Goal: Check status: Check status

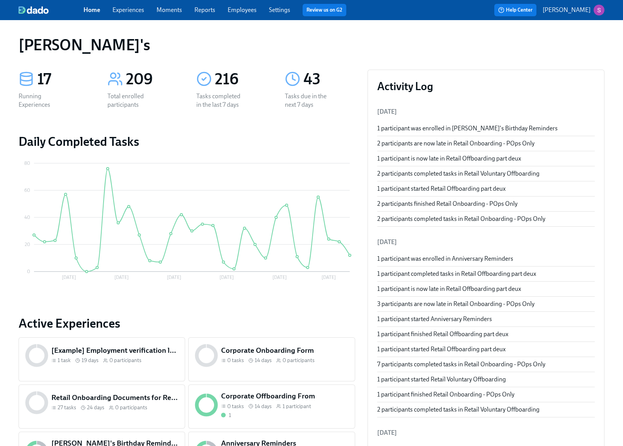
click at [232, 10] on link "Employees" at bounding box center [242, 9] width 29 height 7
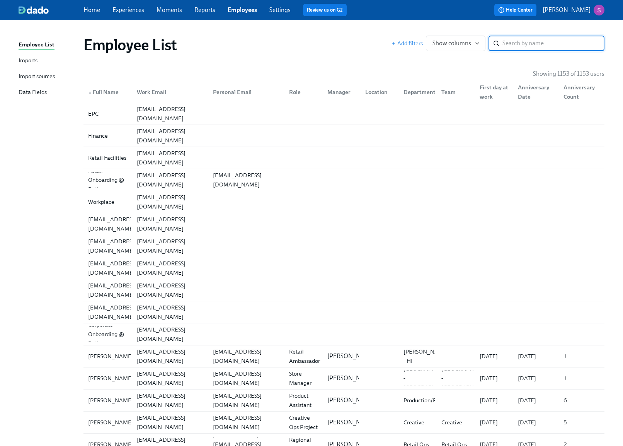
click at [28, 58] on div "Imports" at bounding box center [28, 61] width 19 height 10
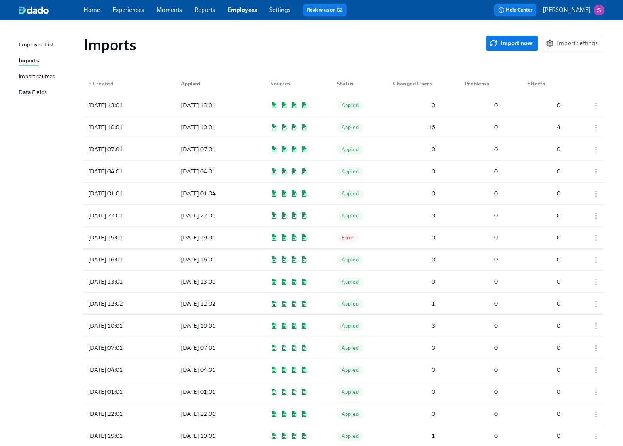
click at [121, 14] on span "Experiences" at bounding box center [128, 10] width 32 height 9
click at [121, 10] on link "Experiences" at bounding box center [128, 9] width 32 height 7
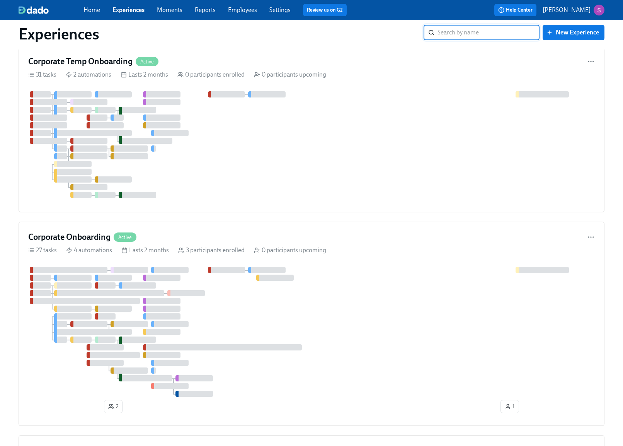
scroll to position [251, 0]
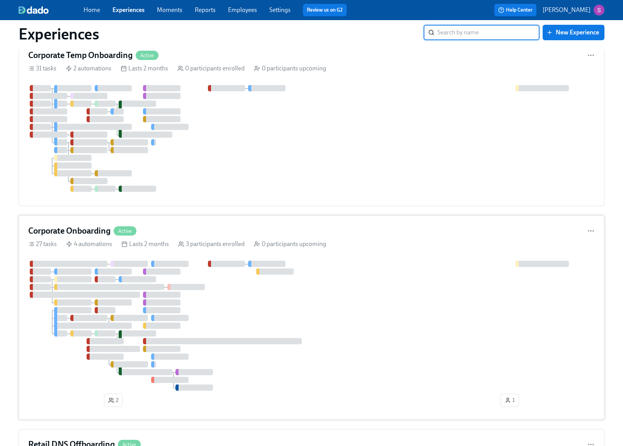
click at [291, 287] on div at bounding box center [311, 326] width 567 height 130
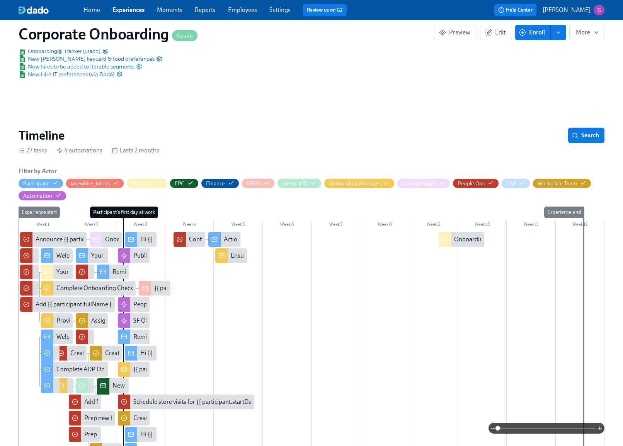
scroll to position [0, 2318]
click at [545, 426] on span at bounding box center [546, 428] width 97 height 11
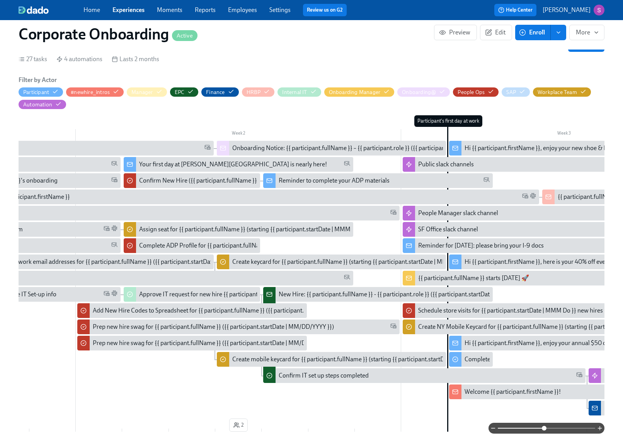
scroll to position [0, 269]
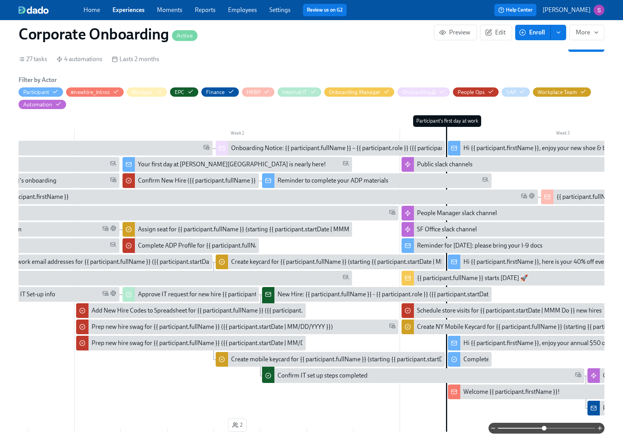
click at [472, 273] on div "{{ participant.fullName }} starts [DATE] 🚀" at bounding box center [516, 278] width 229 height 15
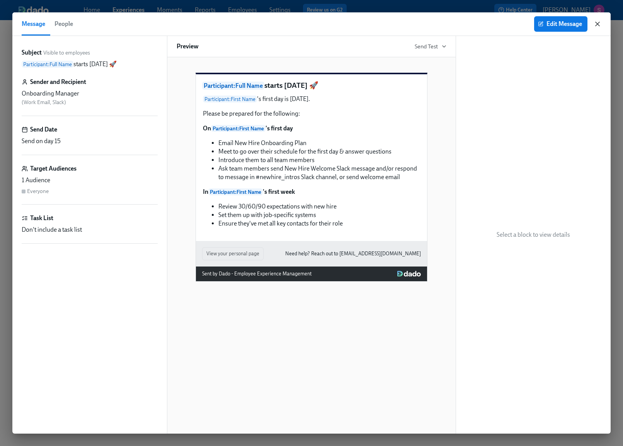
click at [598, 25] on icon "button" at bounding box center [598, 24] width 8 height 8
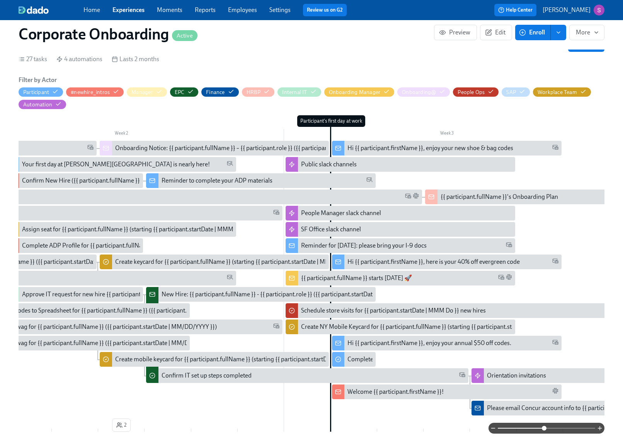
scroll to position [0, 383]
